Goal: Book appointment/travel/reservation

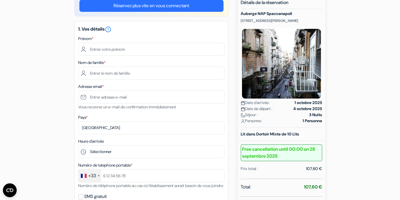
scroll to position [47, 0]
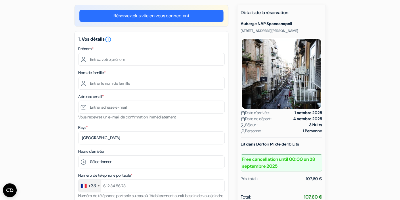
click at [284, 81] on img at bounding box center [281, 74] width 81 height 72
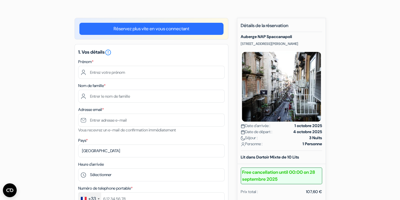
scroll to position [34, 0]
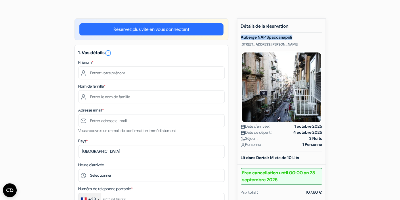
drag, startPoint x: 295, startPoint y: 39, endPoint x: 241, endPoint y: 38, distance: 53.8
click at [241, 38] on h5 "Auberge NAP Spaccanapoli" at bounding box center [281, 37] width 81 height 5
copy h5 "Auberge NAP Spaccanapoli"
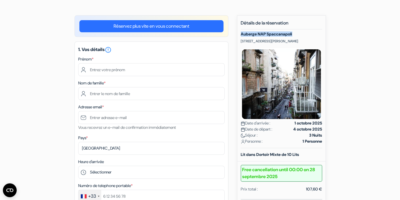
scroll to position [49, 0]
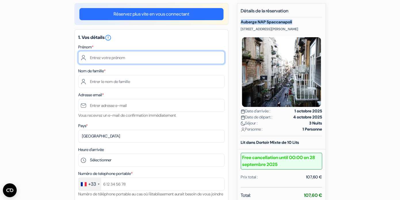
click at [115, 55] on input "text" at bounding box center [151, 57] width 146 height 13
type input "[PERSON_NAME]"
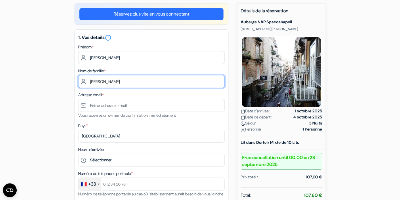
type input "[PERSON_NAME]"
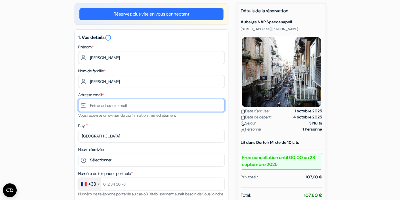
click at [94, 109] on input "text" at bounding box center [151, 105] width 146 height 13
type input "[EMAIL_ADDRESS][DOMAIN_NAME]"
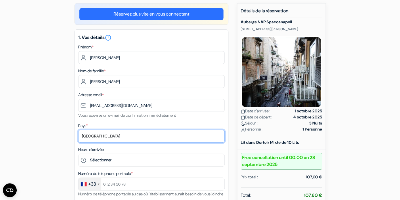
click at [78, 129] on select "Selectionner le pays Abkhazie [GEOGRAPHIC_DATA] [GEOGRAPHIC_DATA] [GEOGRAPHIC_D…" at bounding box center [151, 135] width 146 height 13
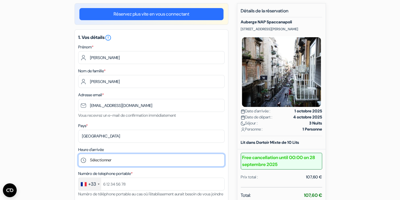
click at [78, 153] on select "Sélectionner 14:00 15:00 16:00 17:00 18:00 19:00 20:00 21:00 22:00 23:00" at bounding box center [151, 159] width 146 height 13
select select "21"
click option "21:00" at bounding box center [0, 0] width 0 height 0
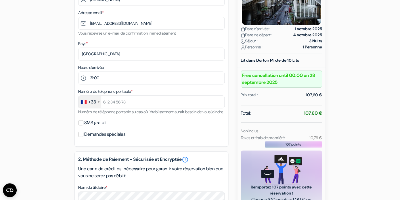
scroll to position [134, 0]
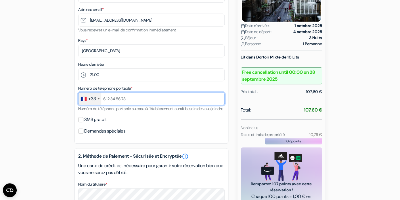
click at [112, 99] on input "text" at bounding box center [151, 98] width 146 height 13
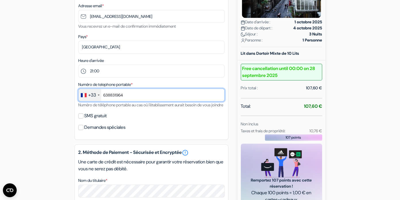
scroll to position [142, 0]
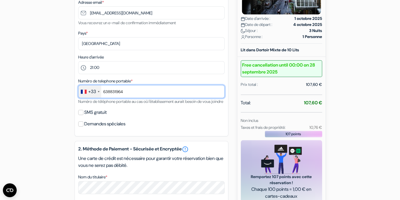
type input "638831964"
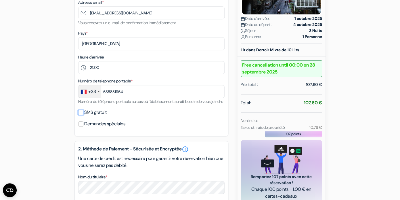
click at [83, 115] on input "SMS gratuit" at bounding box center [80, 112] width 5 height 5
checkbox input "true"
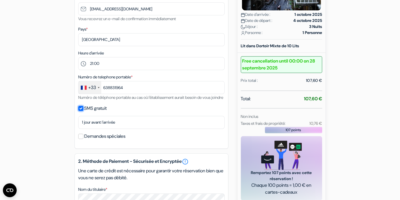
scroll to position [146, 0]
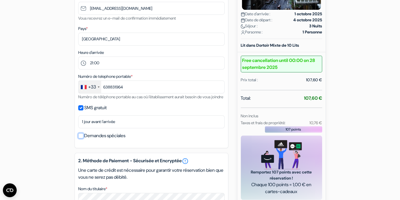
click at [80, 138] on input "Demandes spéciales" at bounding box center [80, 135] width 5 height 5
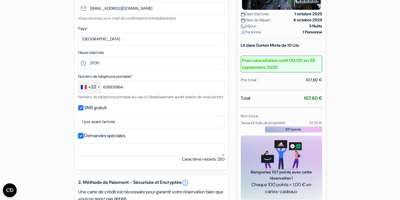
click at [81, 138] on input "Demandes spéciales" at bounding box center [80, 135] width 5 height 5
checkbox input "false"
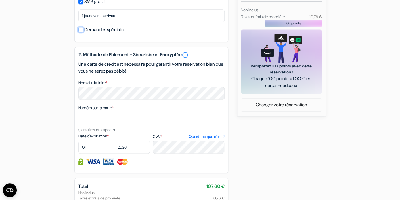
scroll to position [261, 0]
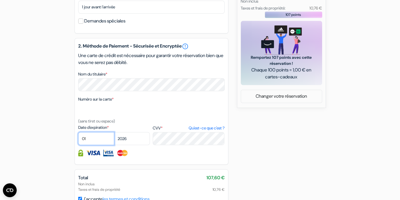
click at [78, 132] on select "01 02 03 04 05 06 07 08 09 10 11 12" at bounding box center [96, 138] width 36 height 13
select select "05"
click option "05" at bounding box center [0, 0] width 0 height 0
click at [114, 132] on select "2025 2026 2027 2028 2029 2030 2031 2032 2033 2034 2035 2036 2037 2038 2039 2040…" at bounding box center [132, 138] width 36 height 13
select select "2028"
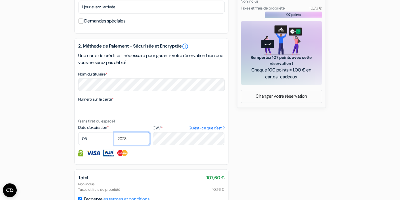
click option "2028" at bounding box center [0, 0] width 0 height 0
click at [245, 161] on div "add_box Auberge NAP Spaccanapoli [STREET_ADDRESS][PERSON_NAME] Détails de l'éta…" at bounding box center [200, 22] width 328 height 461
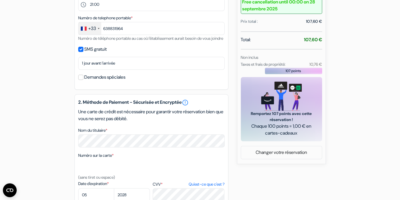
scroll to position [0, 0]
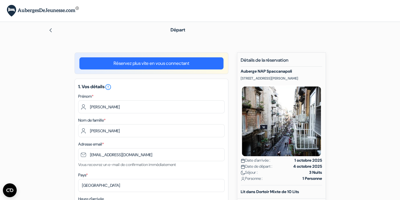
click at [49, 30] on img at bounding box center [50, 30] width 5 height 5
